Goal: Task Accomplishment & Management: Manage account settings

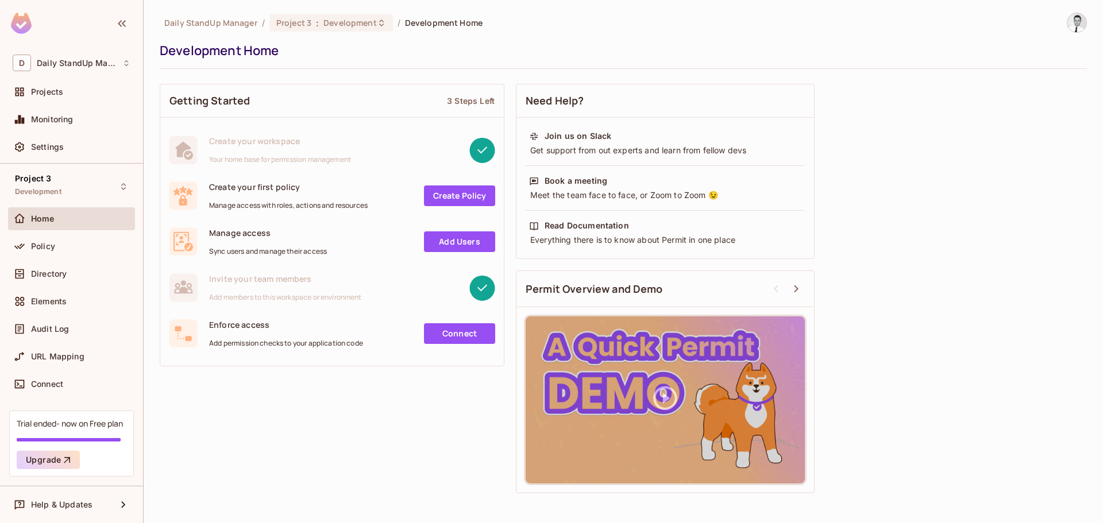
click at [405, 70] on div "Daily StandUp Manager / Project 3 : Development / Development Home Development …" at bounding box center [623, 256] width 927 height 487
click at [49, 147] on span "Settings" at bounding box center [47, 146] width 33 height 9
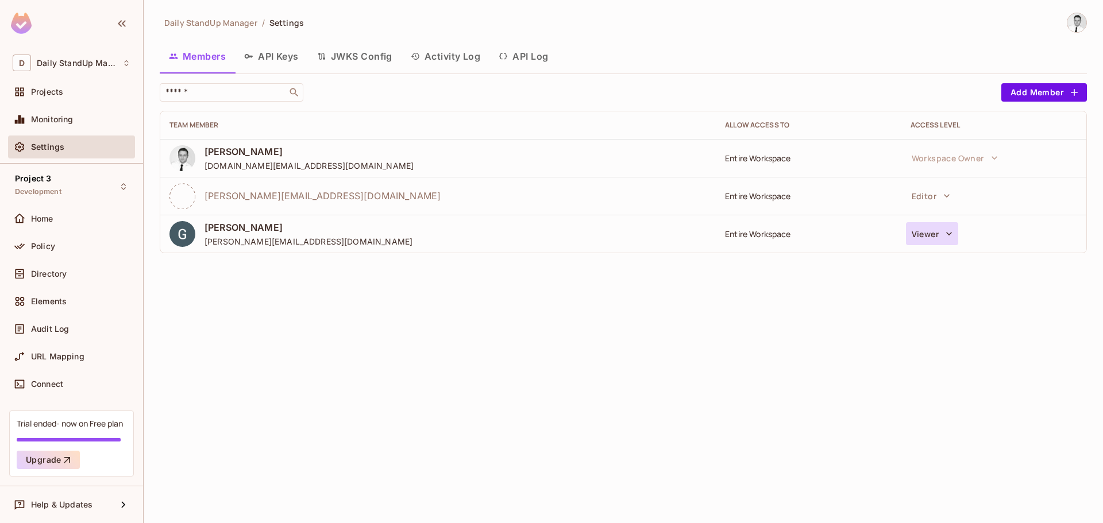
click at [953, 236] on icon "button" at bounding box center [948, 233] width 11 height 11
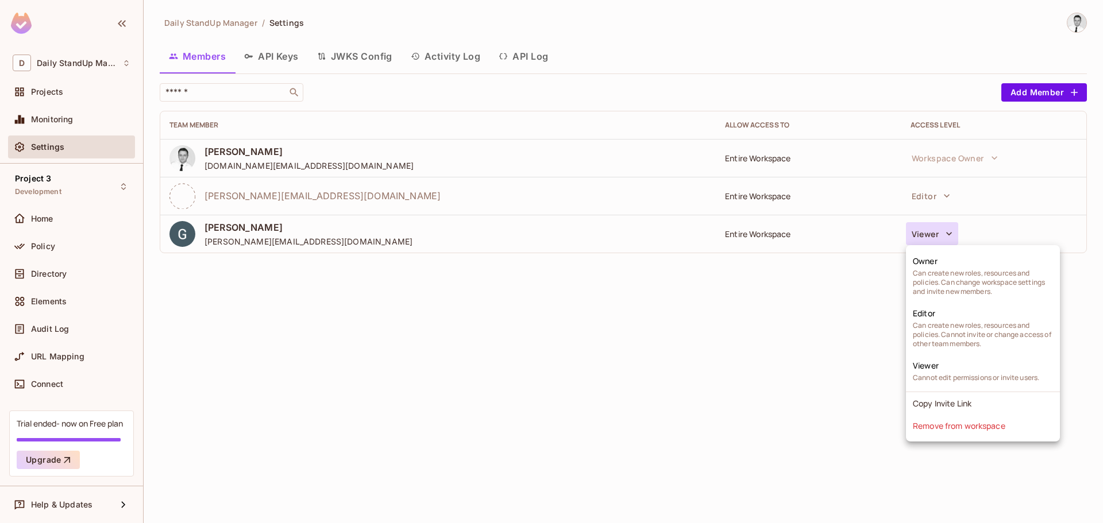
click at [765, 376] on div at bounding box center [551, 261] width 1103 height 523
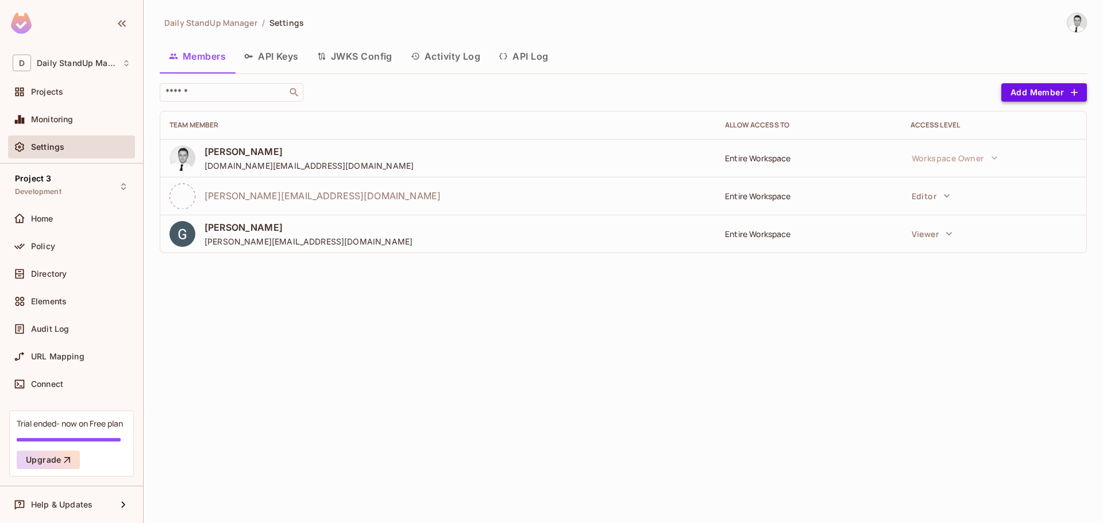
click at [1042, 94] on button "Add Member" at bounding box center [1044, 92] width 86 height 18
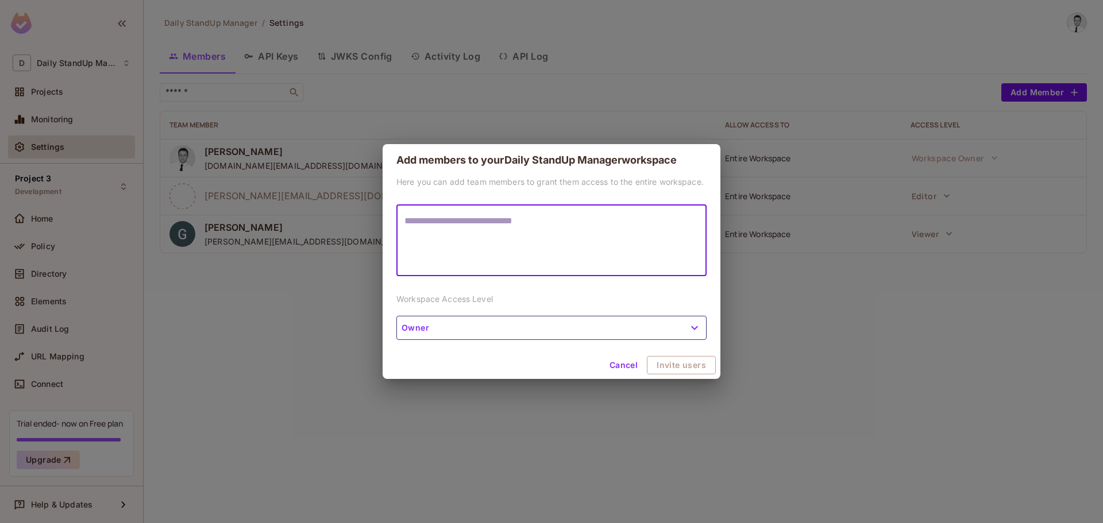
click at [448, 330] on button "Owner" at bounding box center [551, 328] width 310 height 24
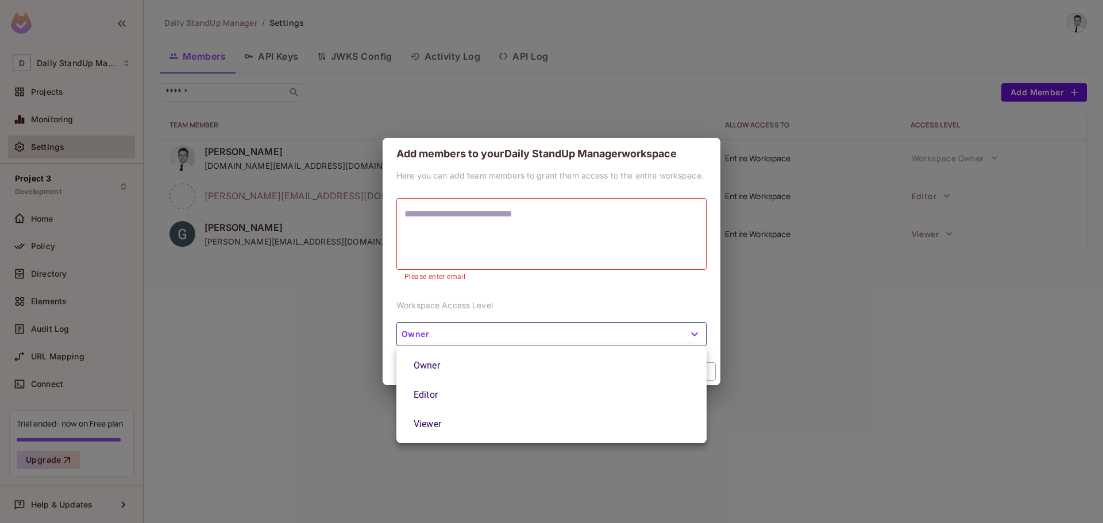
click at [449, 330] on div at bounding box center [551, 261] width 1103 height 523
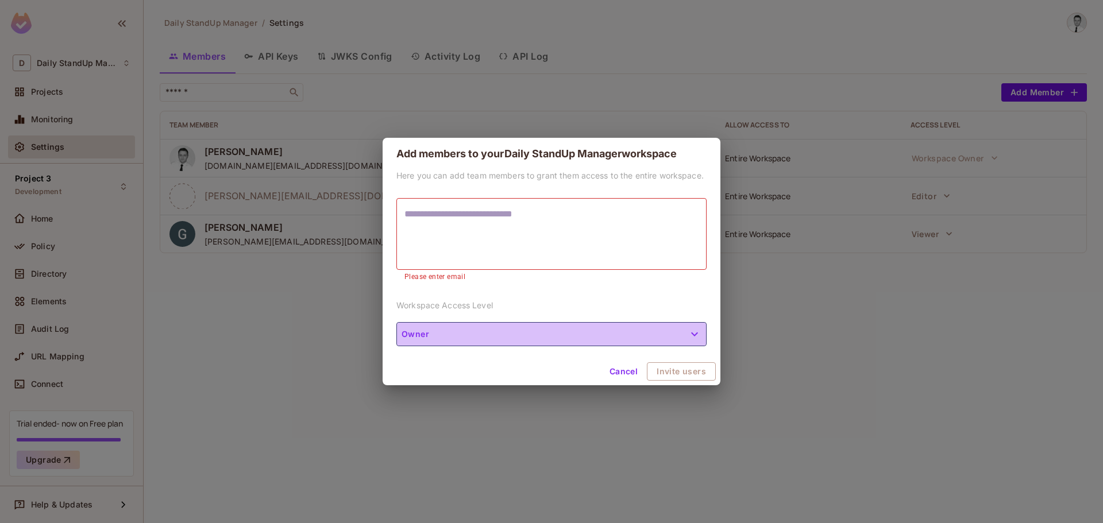
click at [447, 332] on button "Owner" at bounding box center [551, 334] width 310 height 24
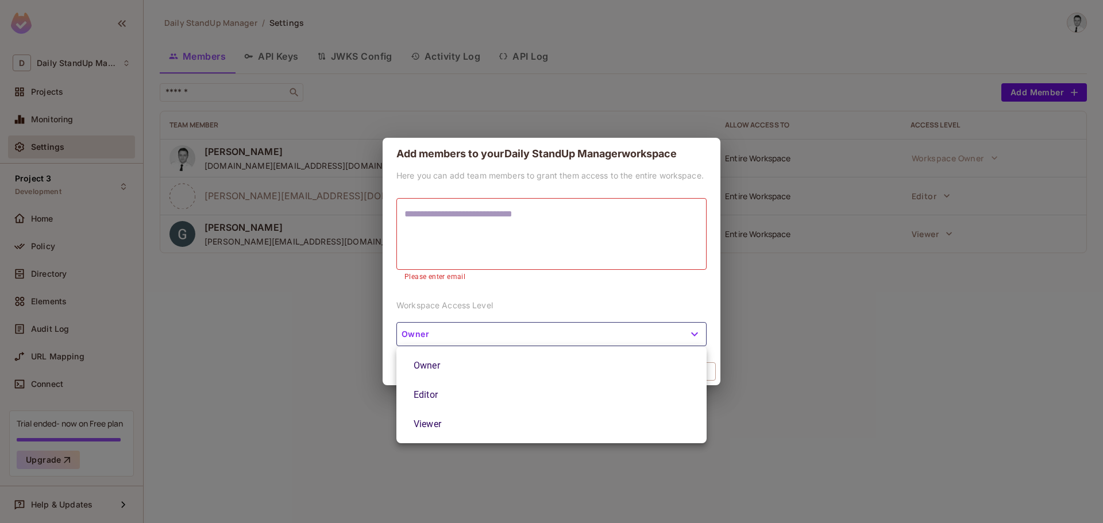
click at [490, 292] on div at bounding box center [551, 261] width 1103 height 523
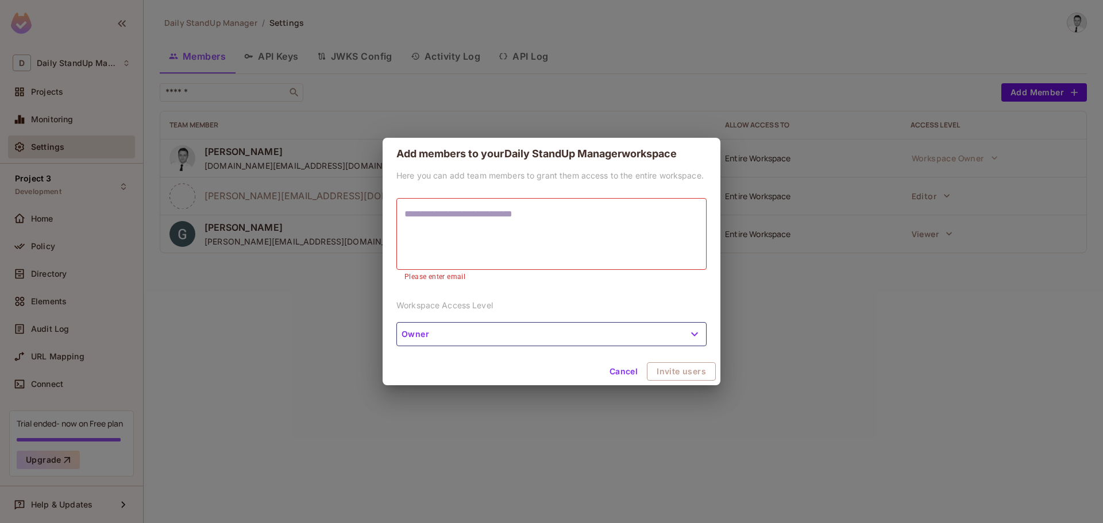
click at [612, 373] on button "Cancel" at bounding box center [623, 372] width 37 height 18
